Goal: Information Seeking & Learning: Learn about a topic

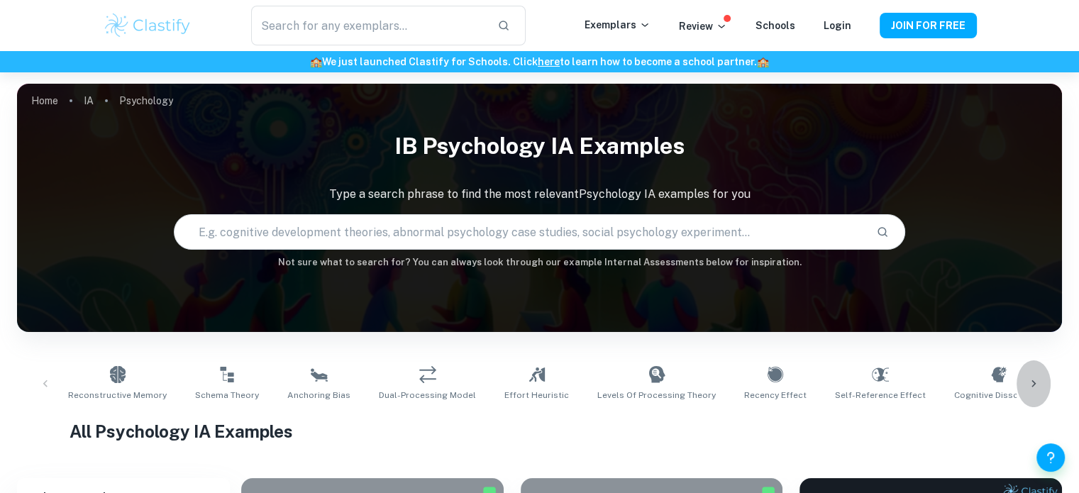
click at [1033, 384] on icon at bounding box center [1034, 384] width 14 height 14
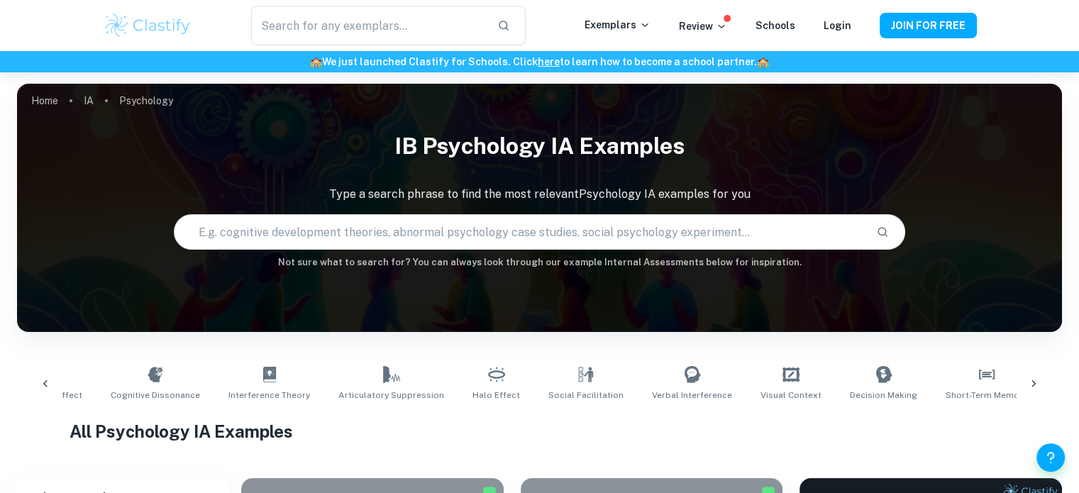
scroll to position [0, 905]
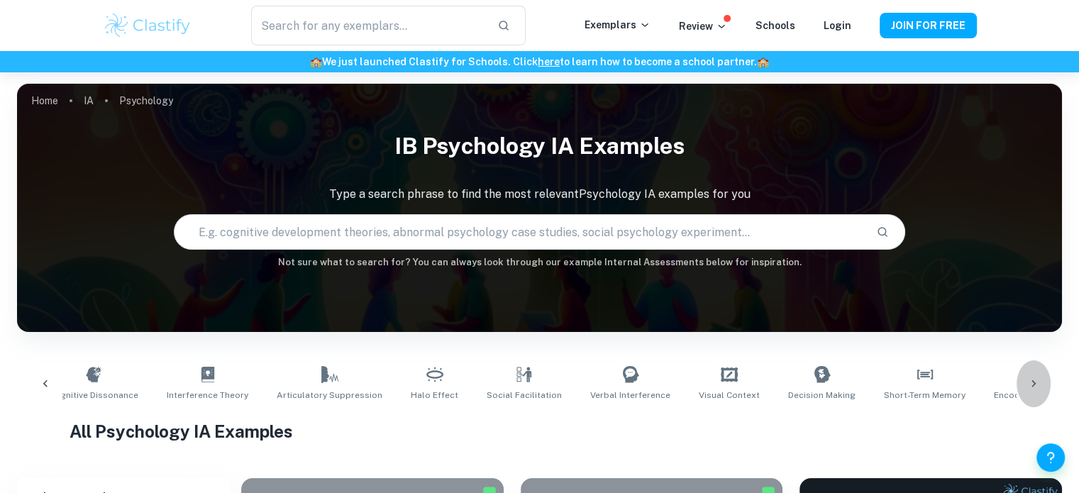
click at [1034, 383] on icon at bounding box center [1033, 383] width 4 height 7
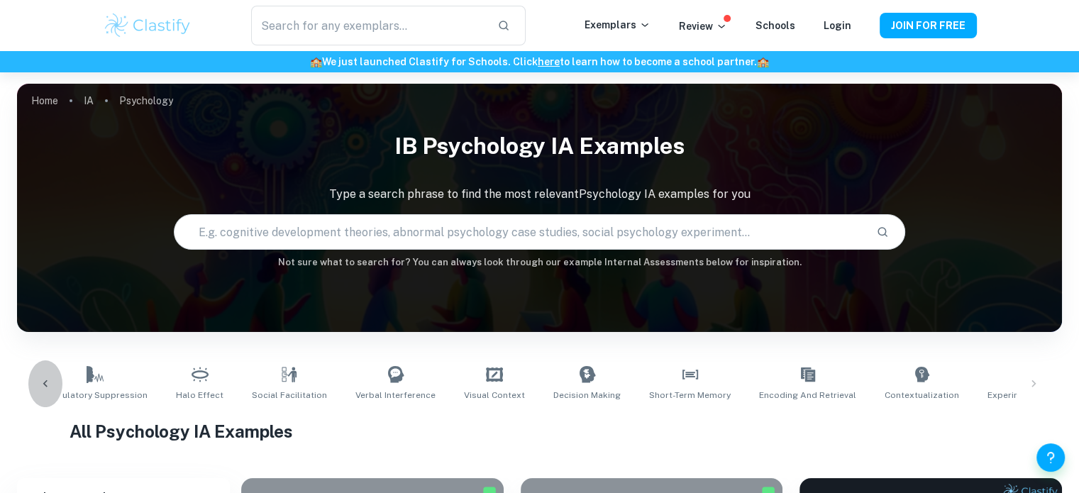
click at [44, 386] on icon at bounding box center [45, 384] width 14 height 14
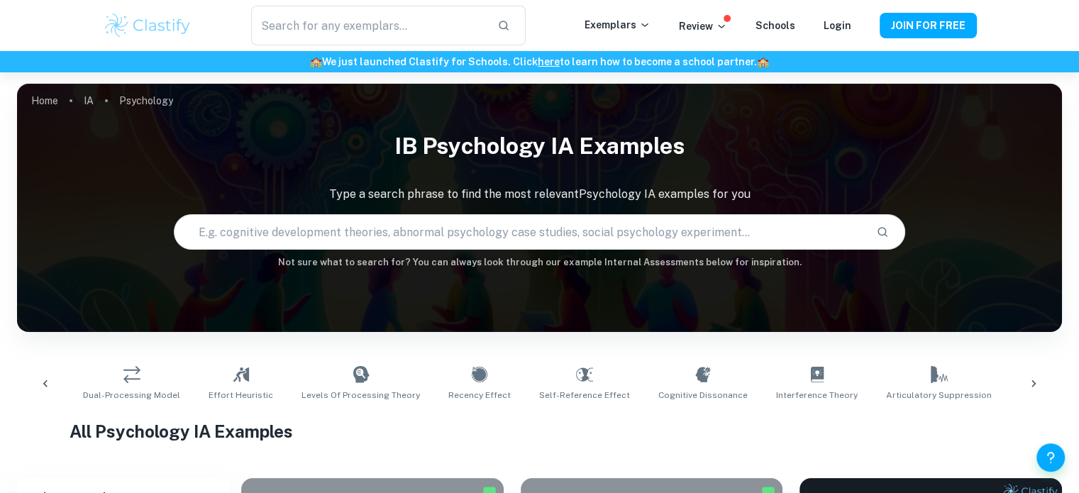
scroll to position [0, 235]
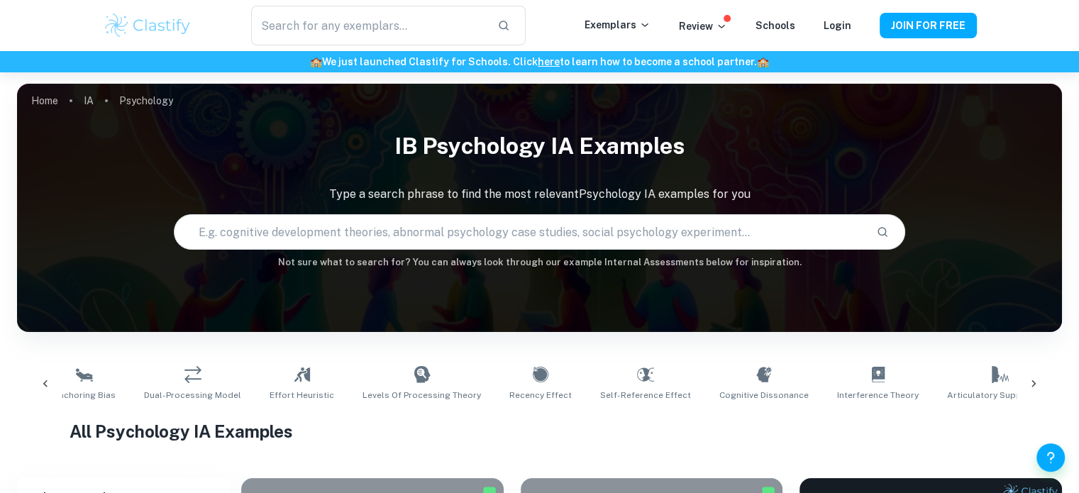
click at [329, 239] on input "text" at bounding box center [520, 232] width 690 height 40
type input "leading questions"
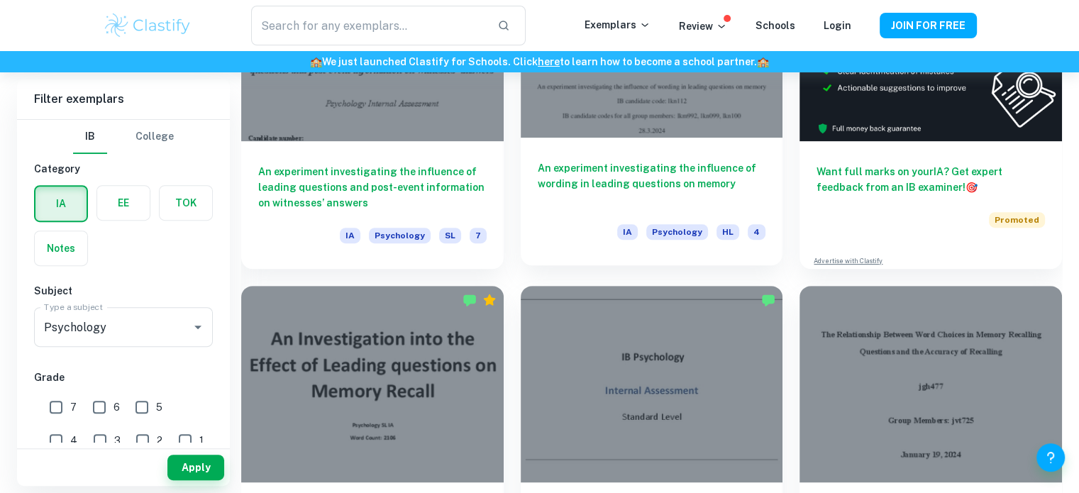
scroll to position [531, 0]
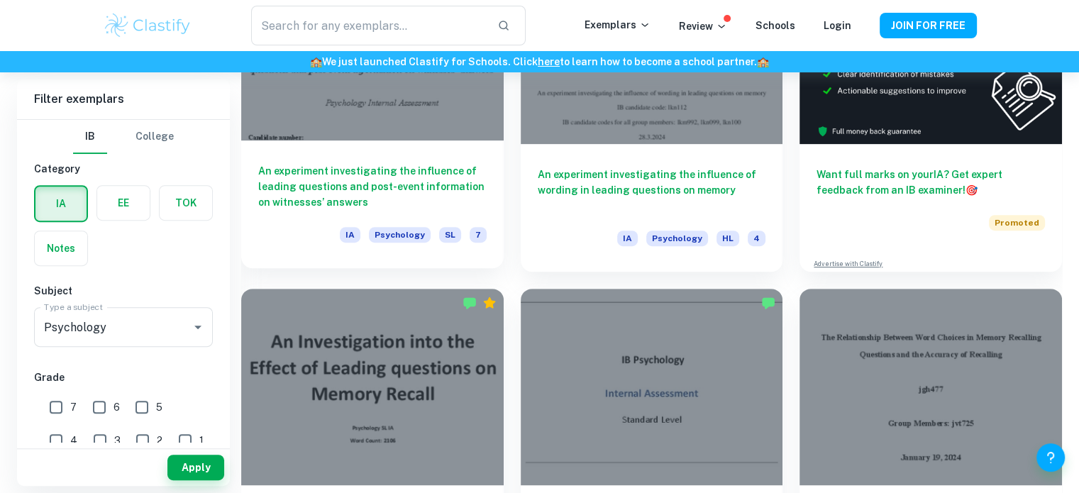
click at [454, 187] on h6 "An experiment investigating the influence of leading questions and post-event i…" at bounding box center [372, 186] width 228 height 47
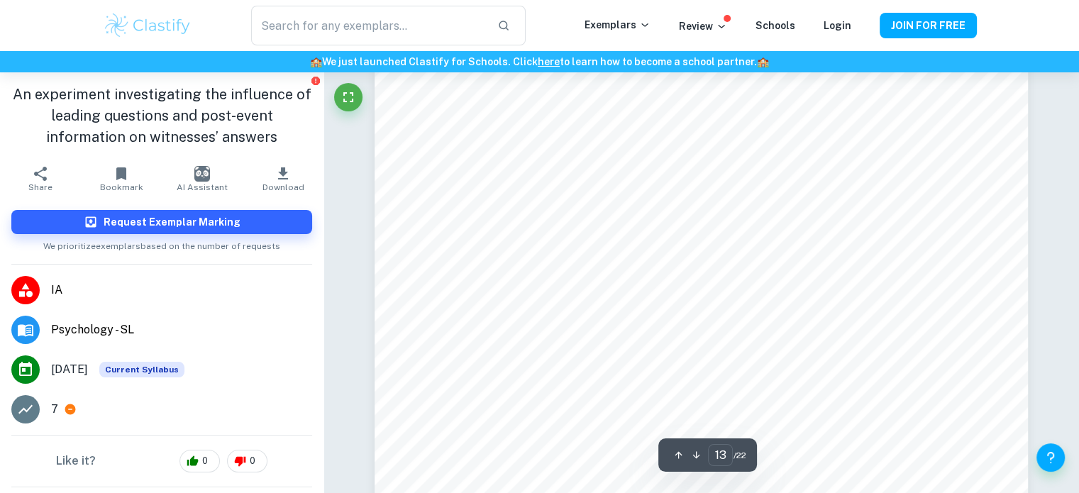
scroll to position [11757, 0]
type input "1"
